Goal: Task Accomplishment & Management: Manage account settings

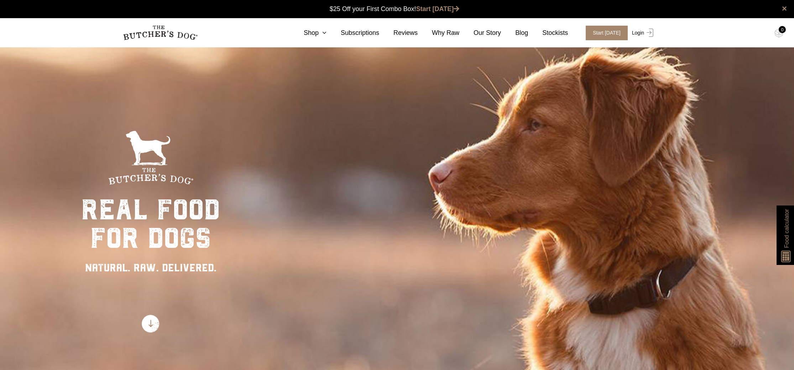
click at [646, 31] on img at bounding box center [648, 32] width 9 height 9
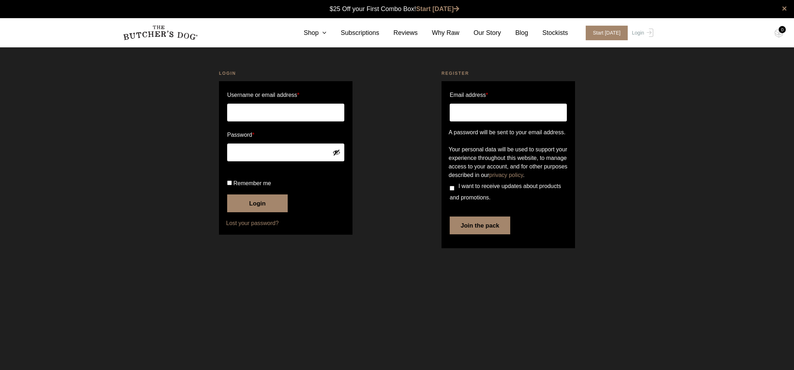
click at [277, 117] on input "Username or email address *" at bounding box center [285, 113] width 117 height 18
type input "tessflit63@gmail.com"
click at [258, 212] on button "Login" at bounding box center [257, 203] width 61 height 18
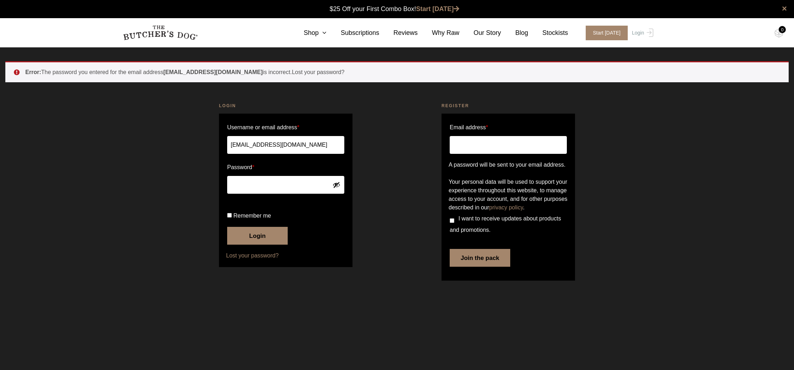
click at [227, 227] on button "Login" at bounding box center [257, 236] width 61 height 18
click at [245, 245] on button "Login" at bounding box center [257, 236] width 61 height 18
click at [268, 245] on button "Login" at bounding box center [257, 236] width 61 height 18
click at [258, 245] on button "Login" at bounding box center [257, 236] width 61 height 18
click at [245, 245] on button "Login" at bounding box center [257, 236] width 61 height 18
